Goal: Check status

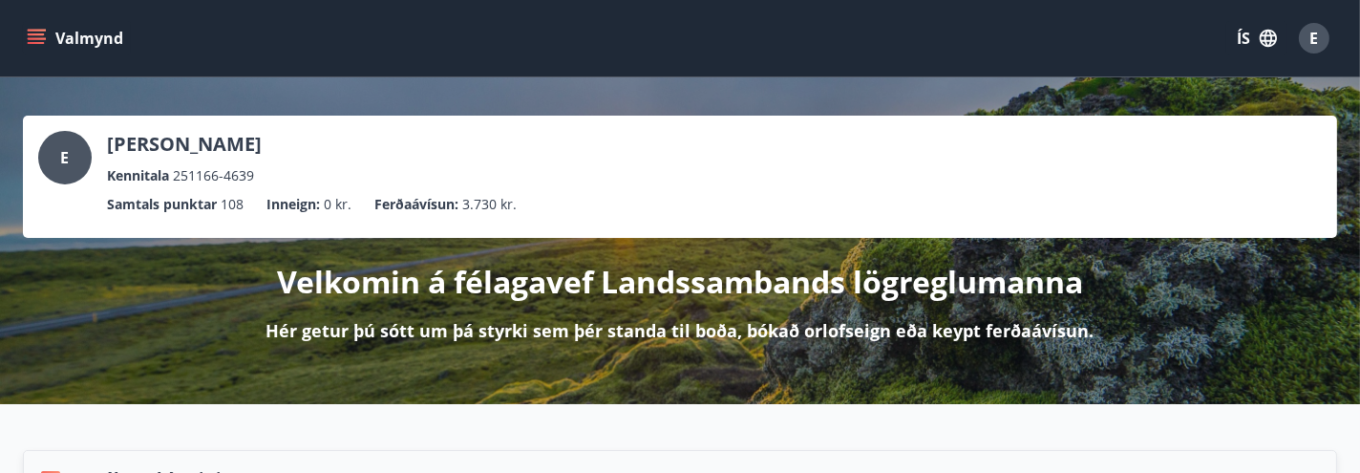
click at [29, 32] on icon "menu" at bounding box center [36, 38] width 19 height 19
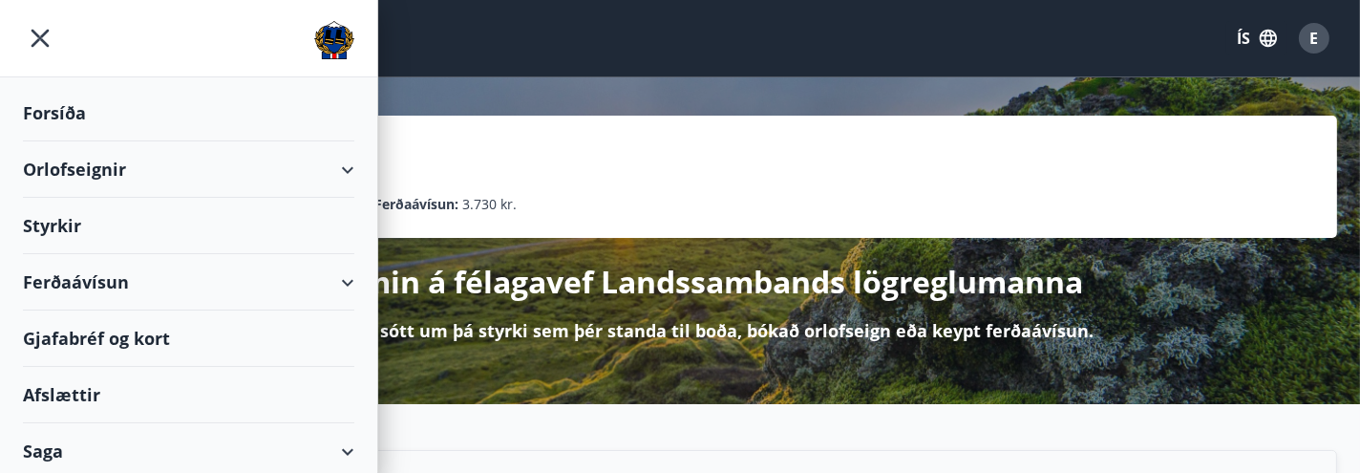
click at [89, 172] on div "Orlofseignir" at bounding box center [188, 169] width 331 height 56
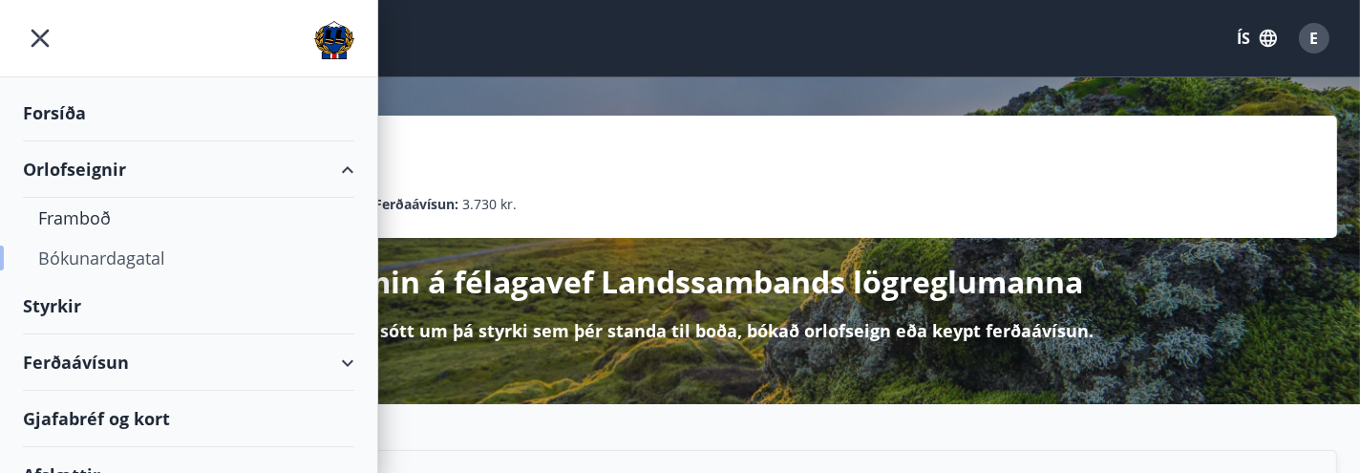
click at [89, 264] on div "Bókunardagatal" at bounding box center [188, 258] width 301 height 40
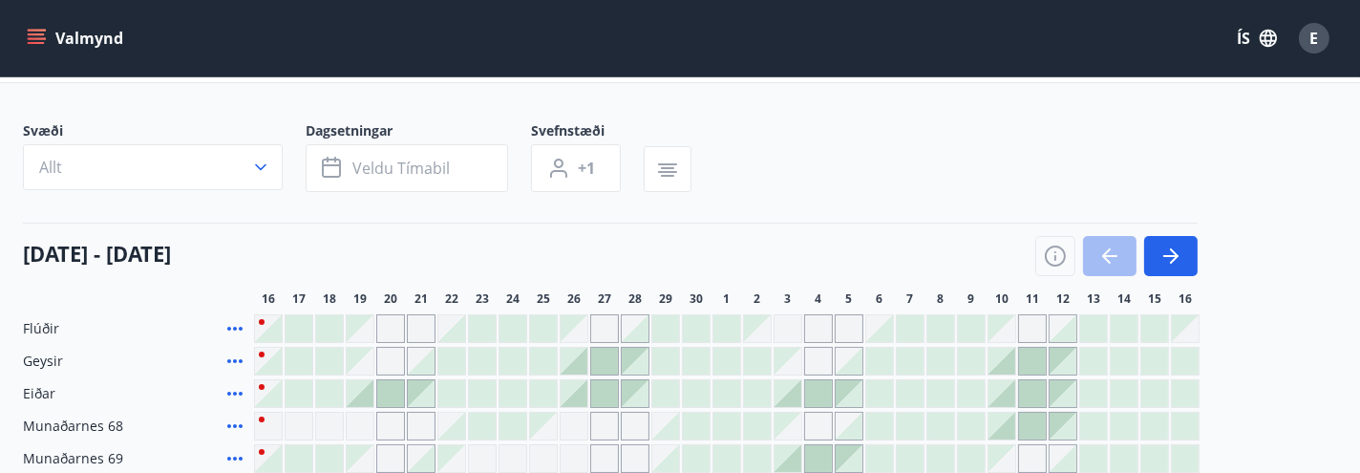
scroll to position [84, 0]
click at [1320, 41] on div "E" at bounding box center [1314, 38] width 31 height 31
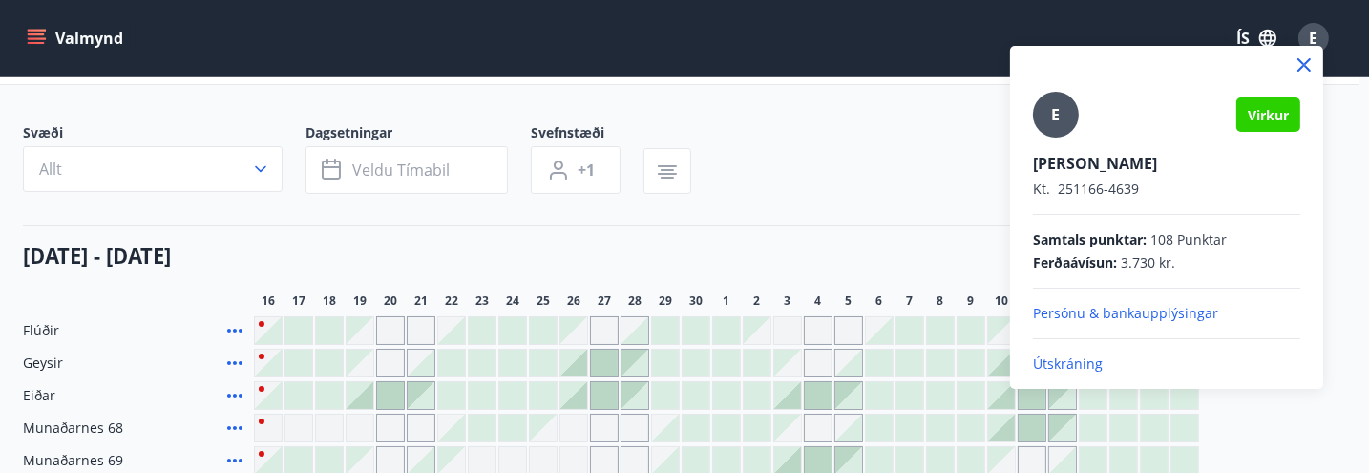
click at [1123, 246] on span "Samtals punktar :" at bounding box center [1090, 239] width 114 height 19
drag, startPoint x: 1314, startPoint y: 67, endPoint x: 1135, endPoint y: 67, distance: 179.5
click at [1288, 64] on div at bounding box center [1166, 65] width 313 height 38
click at [36, 37] on div at bounding box center [684, 236] width 1369 height 473
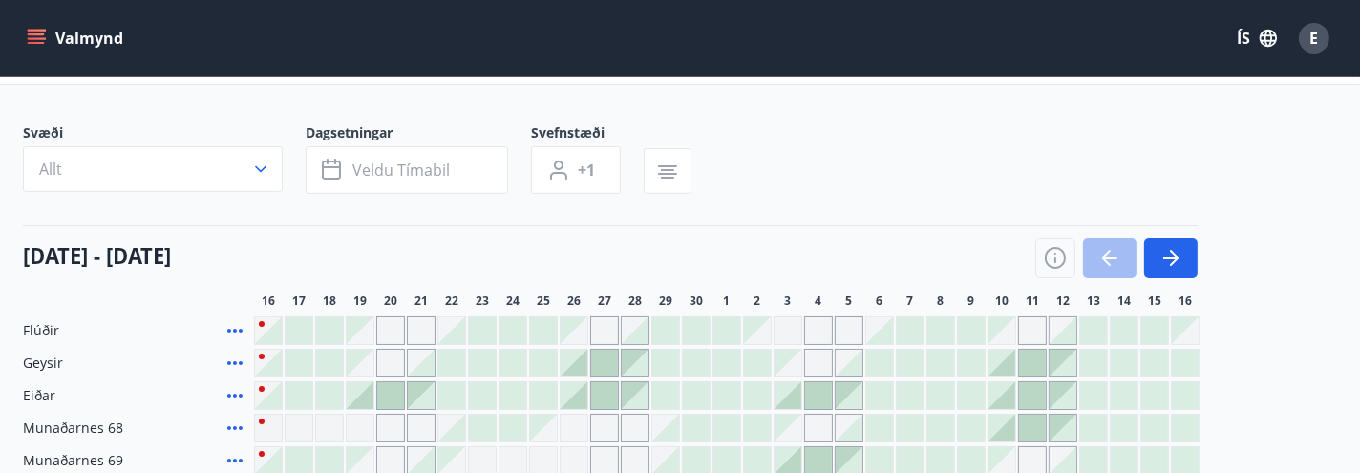
click at [44, 42] on icon "menu" at bounding box center [36, 38] width 19 height 19
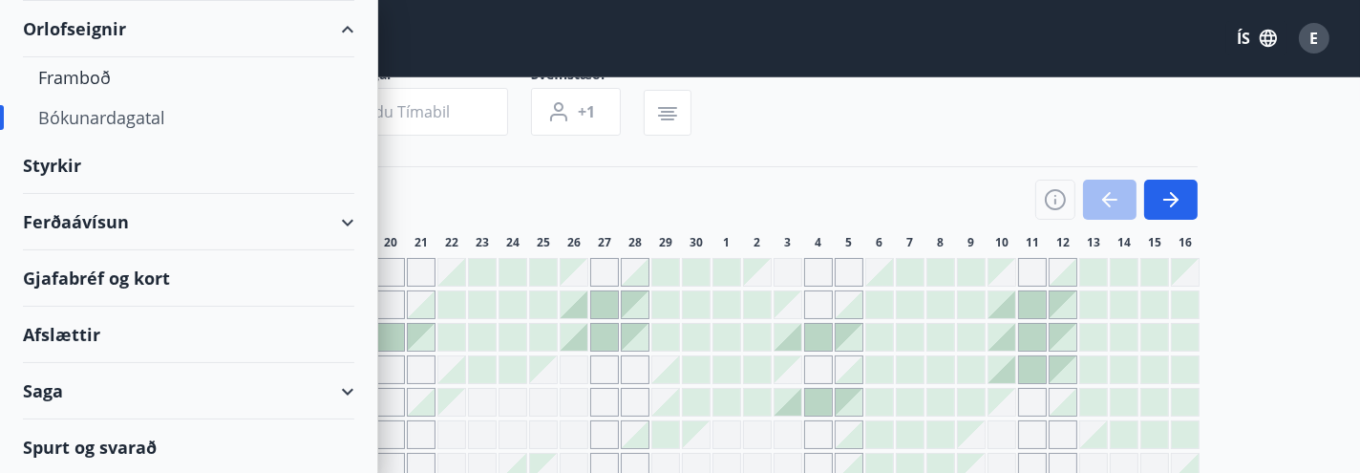
scroll to position [148, 0]
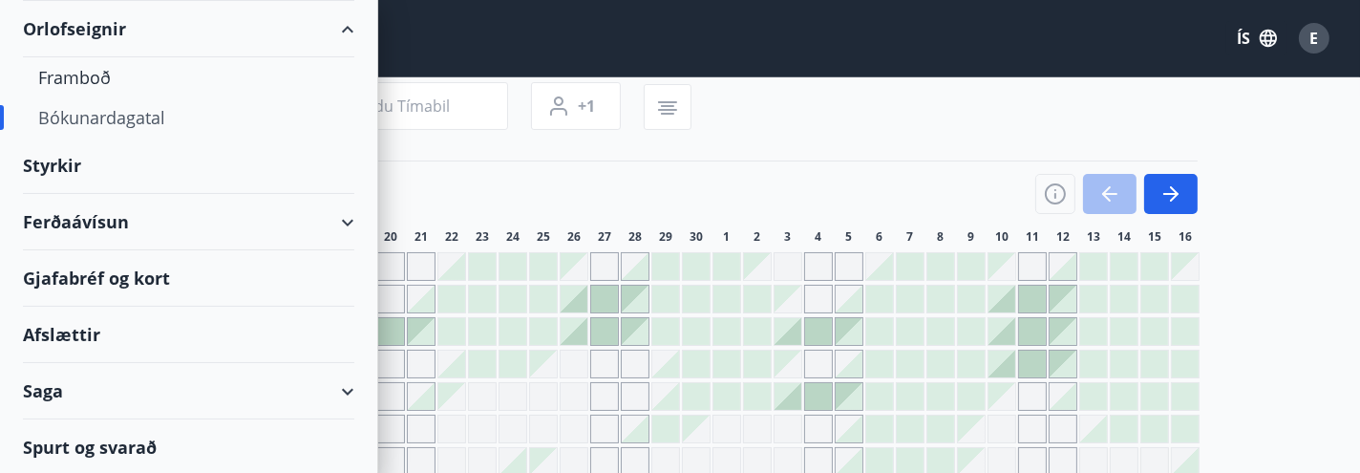
click at [217, 377] on div "Saga" at bounding box center [188, 391] width 331 height 56
click at [333, 394] on div "Saga" at bounding box center [188, 391] width 331 height 56
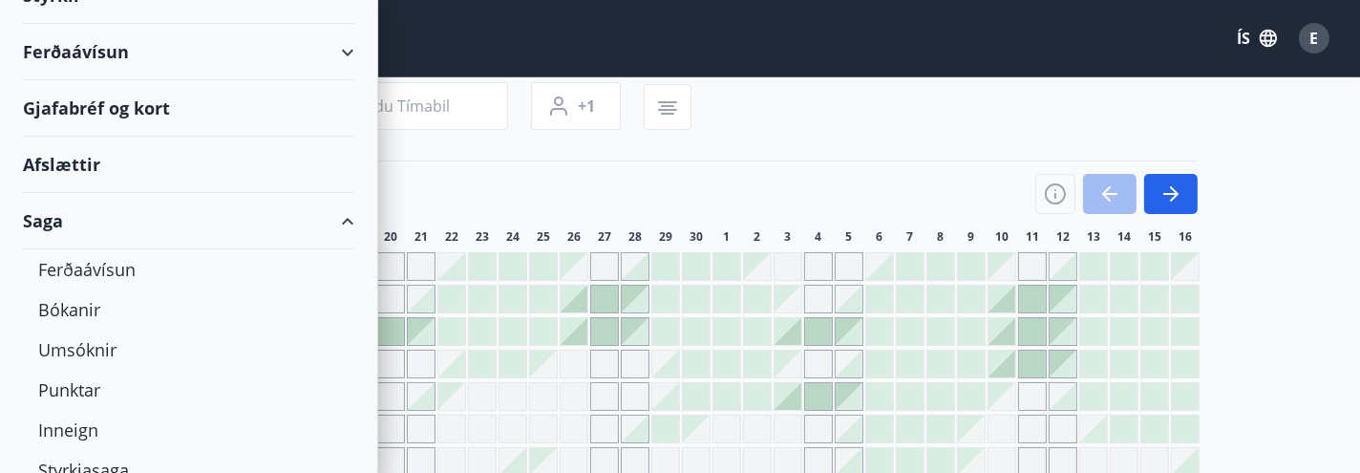
scroll to position [328, 0]
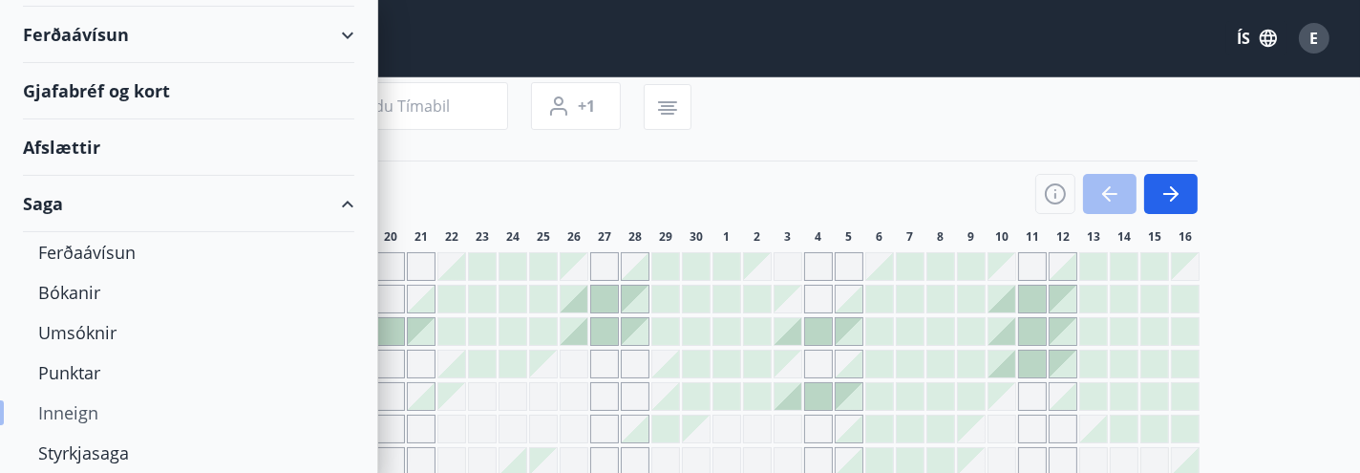
click at [74, 414] on div "Inneign" at bounding box center [188, 413] width 301 height 40
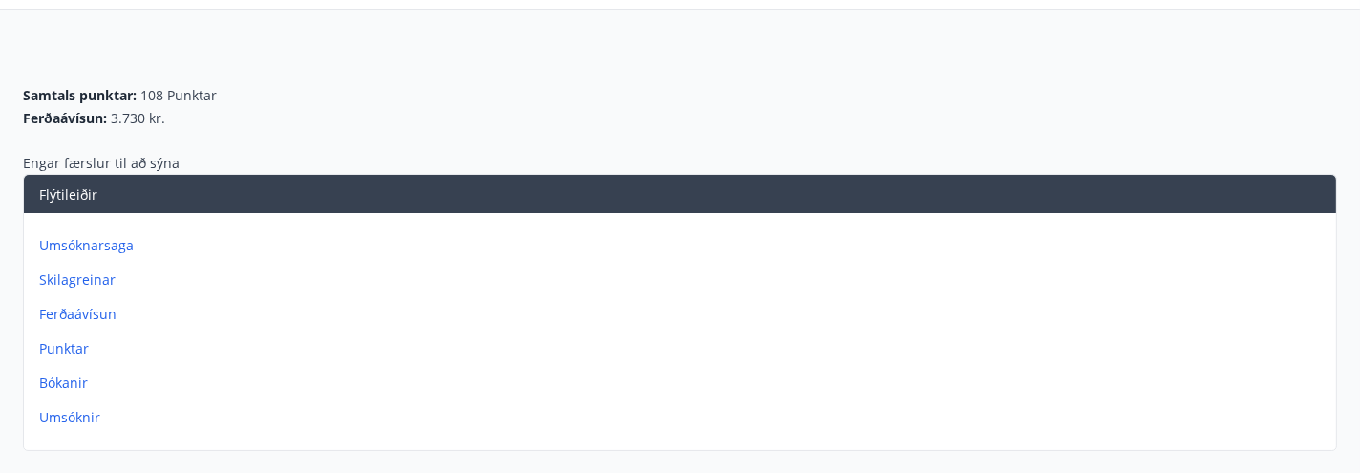
scroll to position [148, 0]
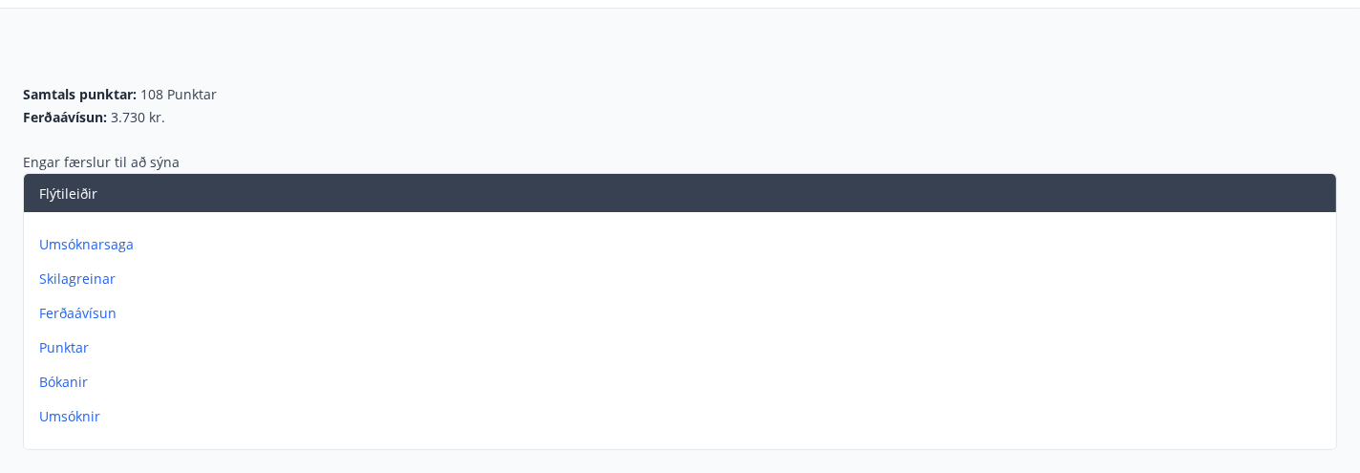
click at [63, 249] on p "Umsóknarsaga" at bounding box center [683, 244] width 1289 height 19
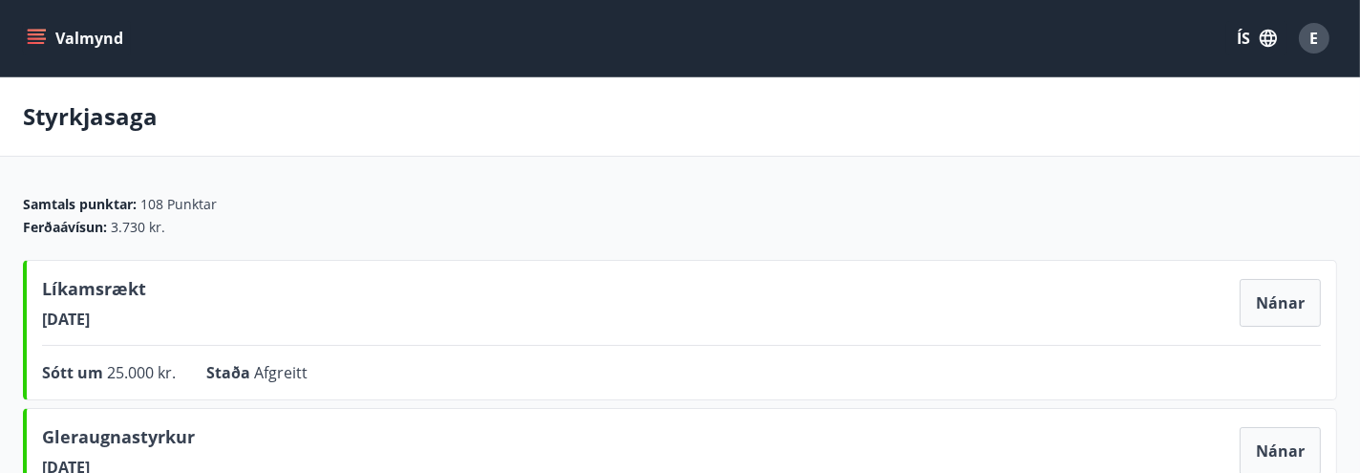
click at [37, 35] on icon "menu" at bounding box center [36, 38] width 19 height 19
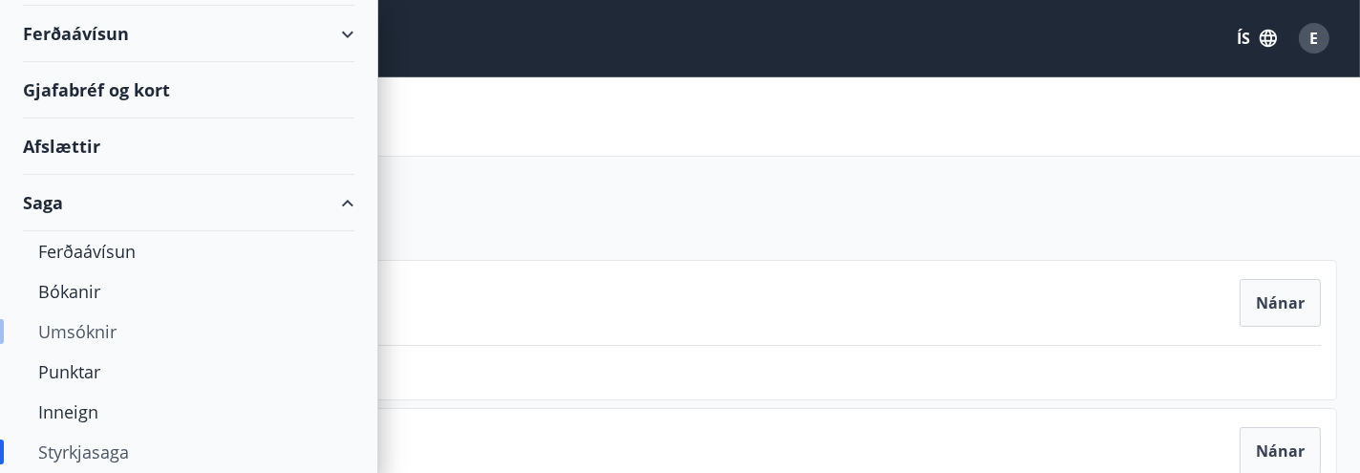
scroll to position [254, 0]
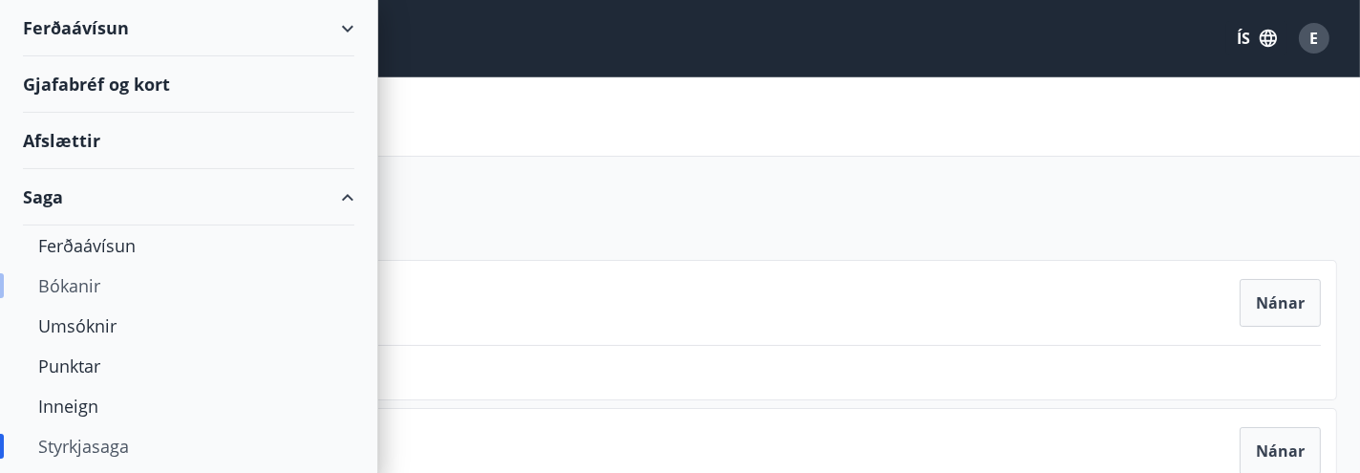
click at [90, 283] on div "Bókanir" at bounding box center [188, 285] width 301 height 40
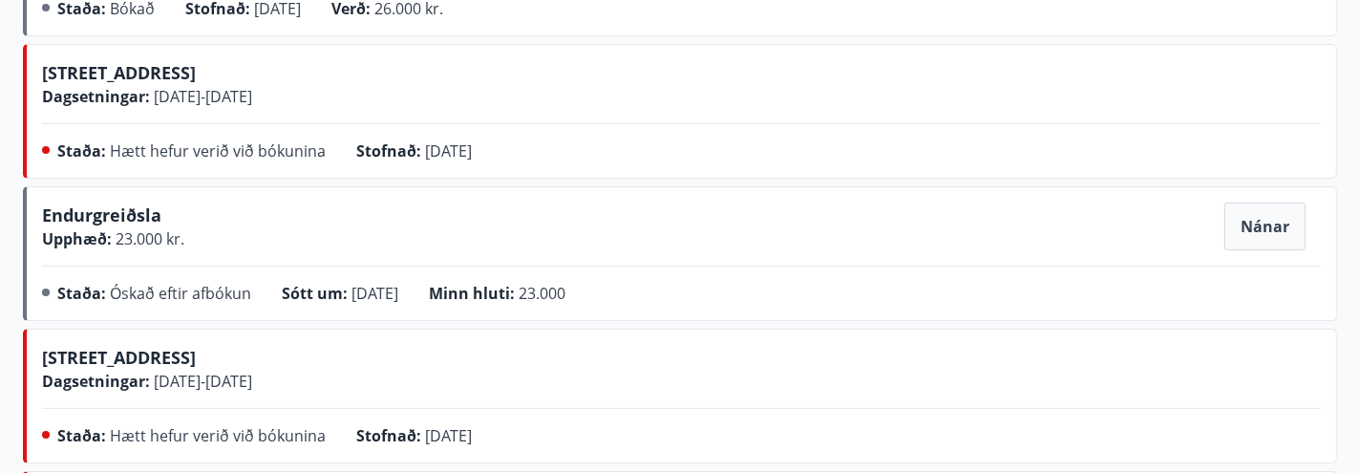
scroll to position [403, 0]
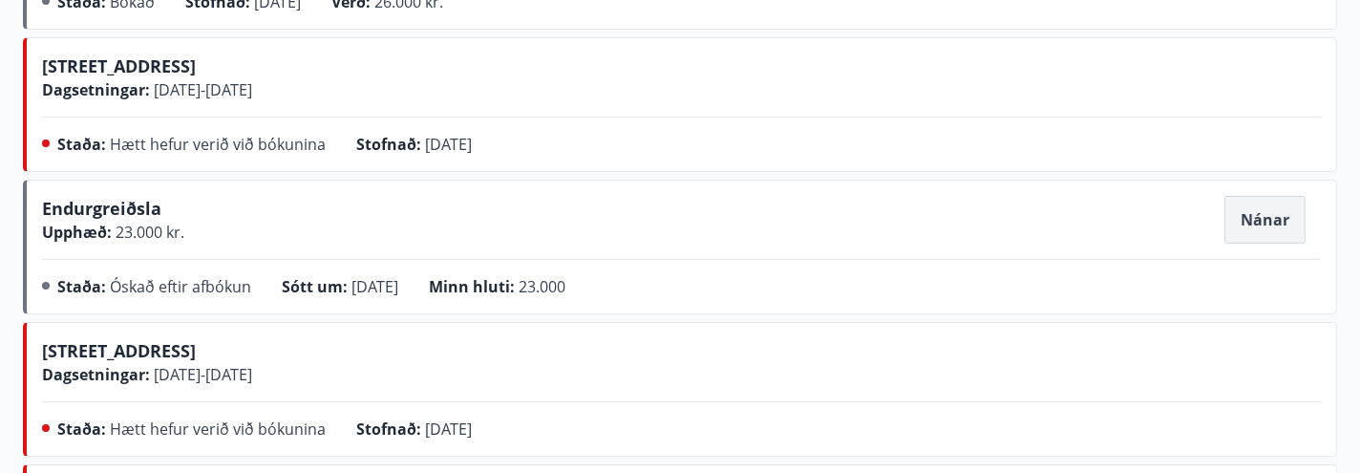
click at [1252, 223] on button "Nánar" at bounding box center [1264, 220] width 81 height 48
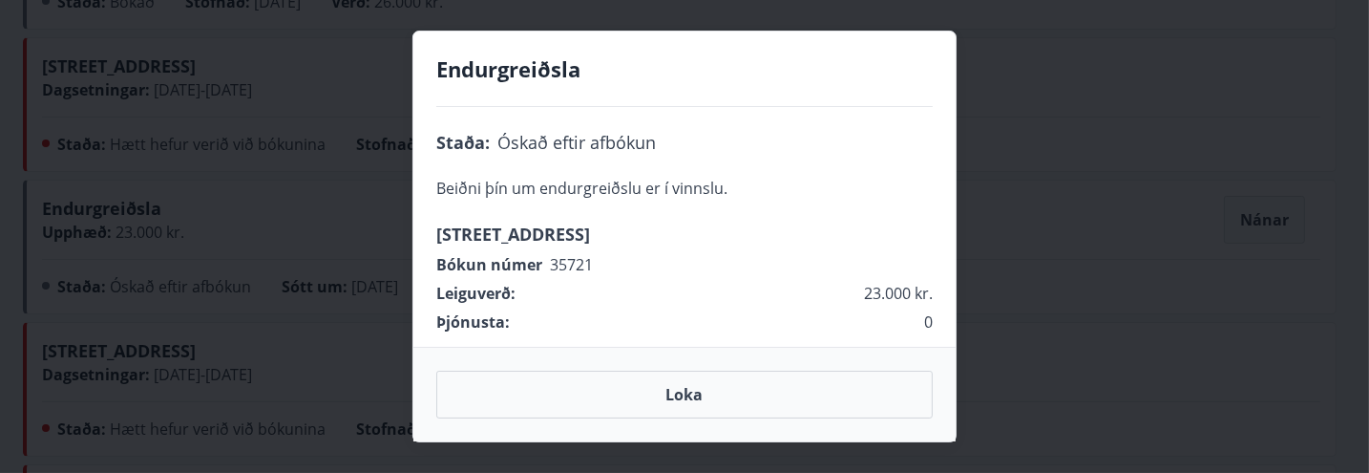
click at [687, 398] on button "Loka" at bounding box center [684, 395] width 497 height 48
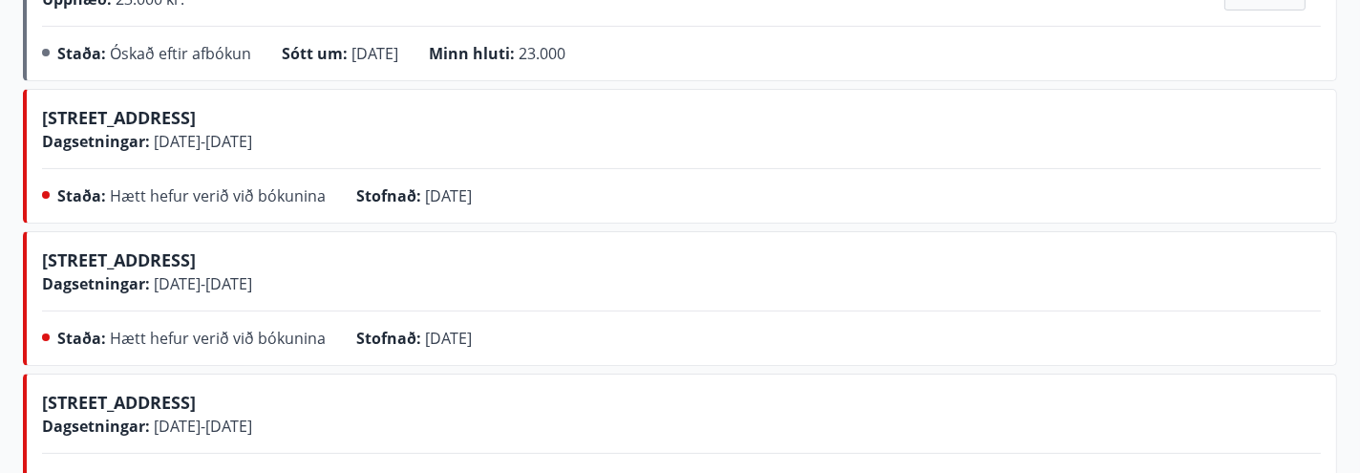
scroll to position [0, 0]
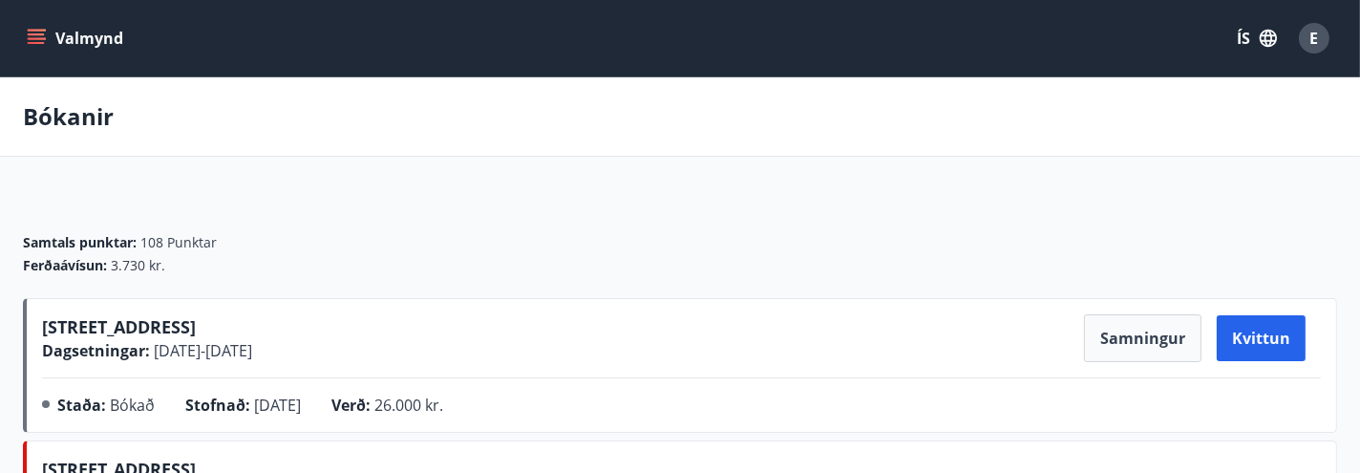
click at [264, 107] on div "Bókanir" at bounding box center [680, 116] width 1360 height 79
